Goal: Navigation & Orientation: Find specific page/section

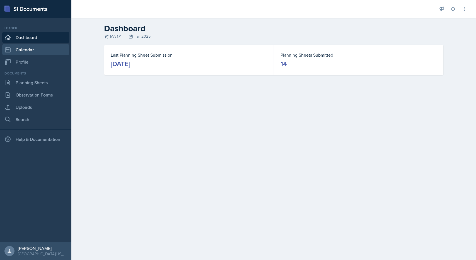
click at [40, 50] on link "Calendar" at bounding box center [35, 49] width 67 height 11
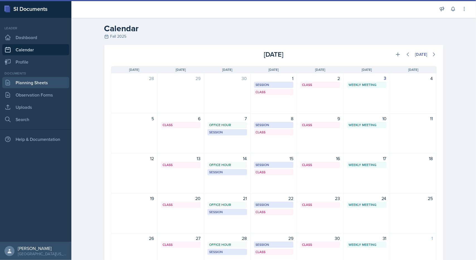
click at [39, 78] on link "Planning Sheets" at bounding box center [35, 82] width 67 height 11
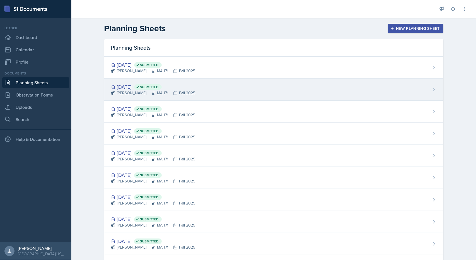
click at [135, 86] on div "[DATE] Submitted" at bounding box center [153, 87] width 84 height 8
